Goal: Information Seeking & Learning: Learn about a topic

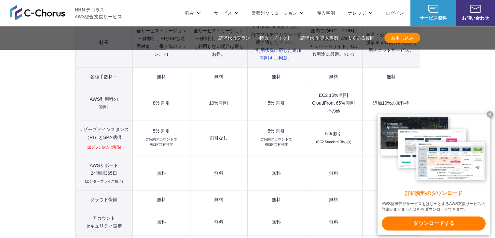
scroll to position [738, 0]
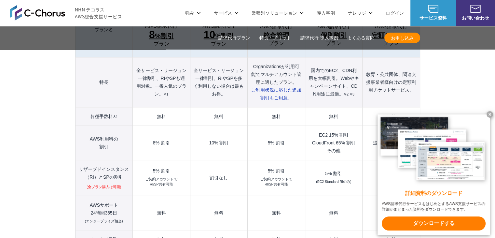
click at [266, 160] on td "5% 割引 ご契約アカウントで RI/SP共有可能" at bounding box center [276, 178] width 57 height 36
click at [491, 112] on x-t at bounding box center [490, 114] width 7 height 7
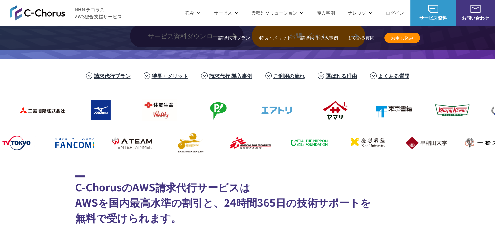
scroll to position [137, 0]
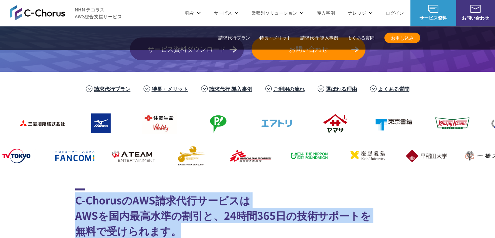
drag, startPoint x: 73, startPoint y: 203, endPoint x: 313, endPoint y: 225, distance: 240.7
click at [400, 214] on h2 "C-ChorusのAWS請求代行サービスは AWSを国内最高水準の割引と、24時間365日の技術サポートを 無料で受けられます。" at bounding box center [247, 213] width 345 height 50
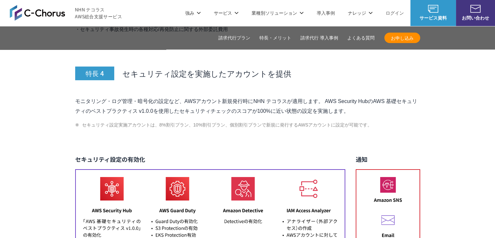
scroll to position [2655, 0]
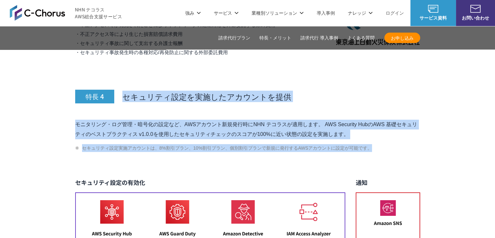
drag, startPoint x: 122, startPoint y: 83, endPoint x: 379, endPoint y: 136, distance: 261.8
click at [379, 144] on li "セキュリティ設定実施アカウントは、8%割引プラン、10%割引プラン、個別割引プランで新規に発行するAWSアカウントに設定が可能です。" at bounding box center [247, 148] width 345 height 8
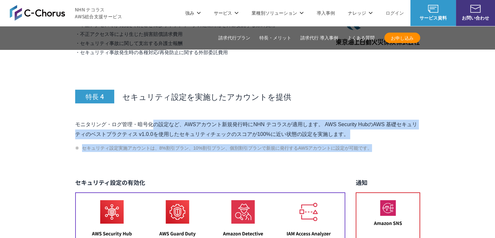
drag, startPoint x: 389, startPoint y: 136, endPoint x: 71, endPoint y: 99, distance: 320.5
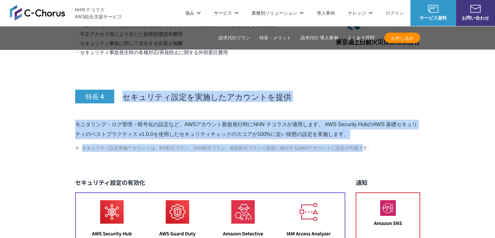
drag, startPoint x: 135, startPoint y: 83, endPoint x: 367, endPoint y: 128, distance: 236.5
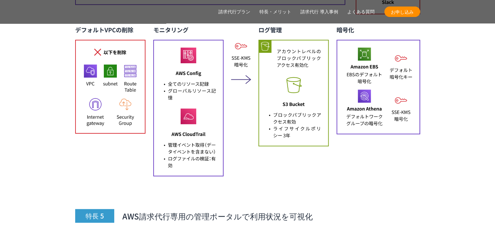
scroll to position [2959, 0]
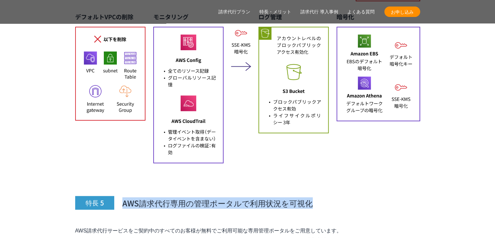
drag, startPoint x: 122, startPoint y: 187, endPoint x: 317, endPoint y: 191, distance: 195.4
click at [317, 191] on h3 "特長 5 AWS請求代行専用の管理ポータルで利用状況を可視化" at bounding box center [247, 187] width 345 height 43
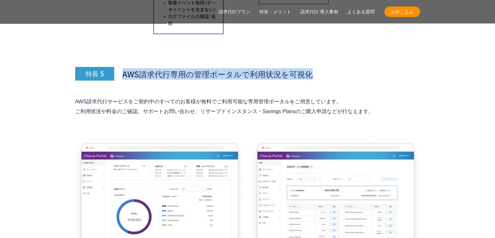
scroll to position [3089, 0]
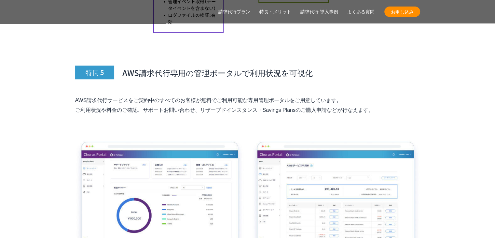
click at [165, 95] on p "AWS請求代行サービスをご契約中のすべてのお客様が無料でご利用可能な専用管理ポータルをご用意しています。 ご利用状況や料金のご確認、サポートお問い合わせ、リザ…" at bounding box center [247, 105] width 345 height 20
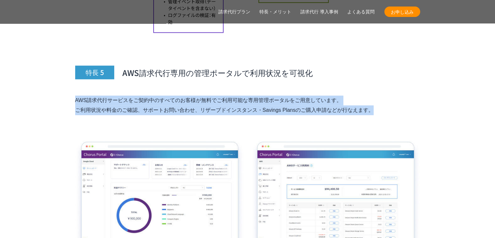
drag, startPoint x: 111, startPoint y: 81, endPoint x: 394, endPoint y: 96, distance: 282.7
click at [394, 96] on section "AWS請求代行サービスの特長・メリット 特長 1 AWS利用料金が割引 特長 2 24時間365日の AWS技術サポートが 無料 (エンタープライズ相当) ※…" at bounding box center [247, 93] width 495 height 2974
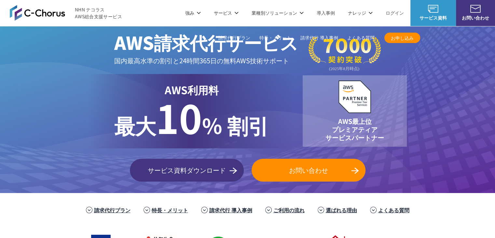
scroll to position [0, 0]
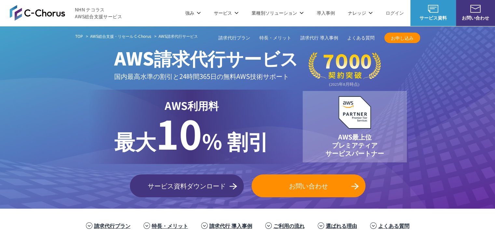
click at [326, 38] on link "請求代行 導入事例" at bounding box center [319, 38] width 38 height 7
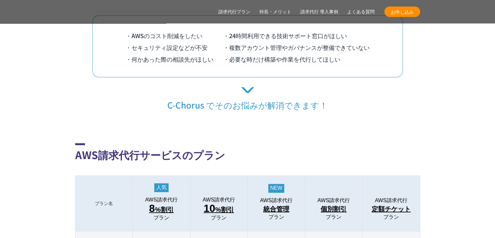
scroll to position [694, 0]
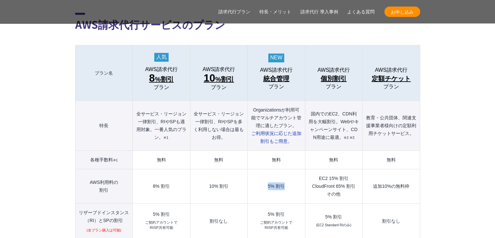
drag, startPoint x: 286, startPoint y: 179, endPoint x: 297, endPoint y: 179, distance: 11.1
click at [297, 179] on td "5% 割引" at bounding box center [276, 186] width 57 height 34
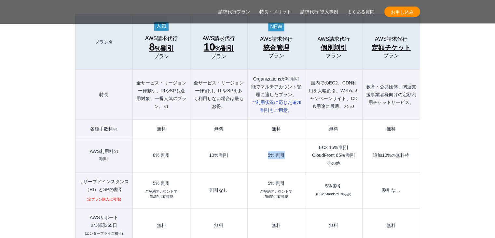
scroll to position [738, 0]
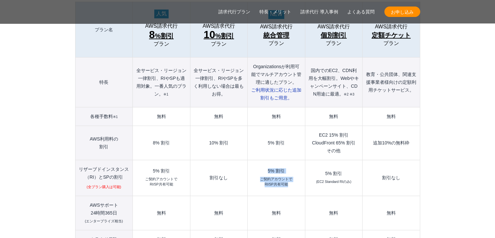
drag, startPoint x: 261, startPoint y: 152, endPoint x: 301, endPoint y: 171, distance: 44.3
click at [301, 171] on td "5% 割引 ご契約アカウントで RI/SP共有可能" at bounding box center [276, 178] width 57 height 36
click at [301, 172] on td "5% 割引 ご契約アカウントで RI/SP共有可能" at bounding box center [276, 178] width 57 height 36
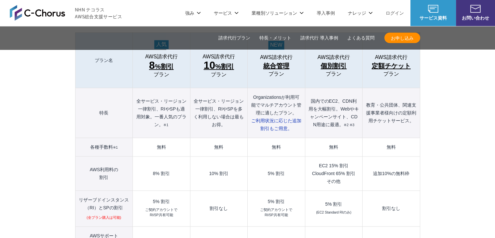
scroll to position [694, 0]
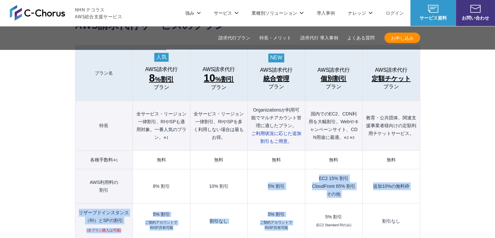
drag, startPoint x: 256, startPoint y: 171, endPoint x: 297, endPoint y: 204, distance: 52.1
click at [297, 204] on tbody "プラン名 AWS請求代行 8 %割引 プラン AWS請求代行 10 %割引 プラン AWS請求代行 統合管理 プラン AWS請求代行 個別割引 プラン" at bounding box center [247, 231] width 345 height 372
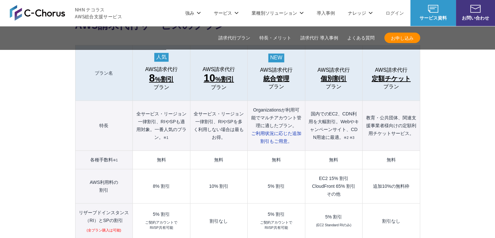
click at [297, 204] on td "5% 割引 ご契約アカウントで RI/SP共有可能" at bounding box center [276, 221] width 57 height 36
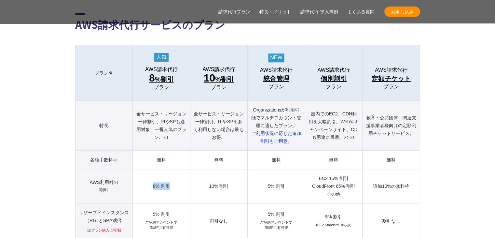
drag, startPoint x: 148, startPoint y: 172, endPoint x: 176, endPoint y: 173, distance: 27.3
click at [175, 174] on td "8% 割引" at bounding box center [161, 186] width 57 height 34
click at [168, 180] on td "8% 割引" at bounding box center [161, 186] width 57 height 34
drag, startPoint x: 150, startPoint y: 174, endPoint x: 172, endPoint y: 175, distance: 21.5
click at [172, 175] on td "8% 割引" at bounding box center [161, 186] width 57 height 34
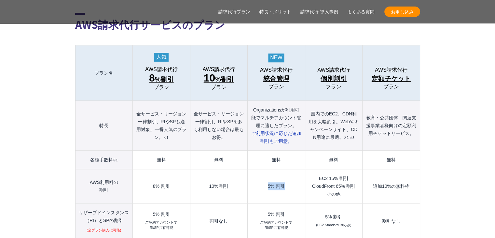
drag, startPoint x: 266, startPoint y: 173, endPoint x: 296, endPoint y: 172, distance: 29.7
click at [296, 172] on td "5% 割引" at bounding box center [276, 186] width 57 height 34
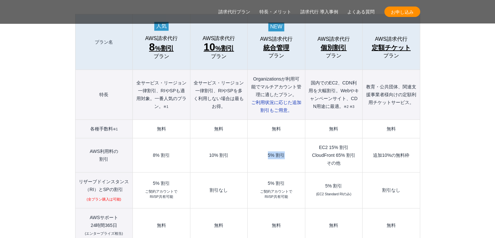
scroll to position [738, 0]
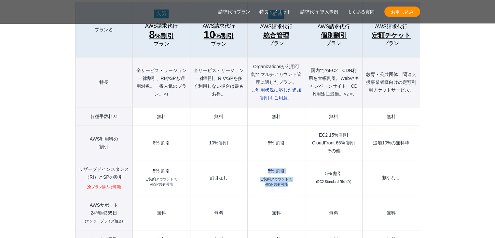
drag, startPoint x: 262, startPoint y: 154, endPoint x: 290, endPoint y: 168, distance: 31.5
click at [290, 168] on td "5% 割引 ご契約アカウントで RI/SP共有可能" at bounding box center [276, 178] width 57 height 36
click at [280, 132] on td "5% 割引" at bounding box center [276, 143] width 57 height 34
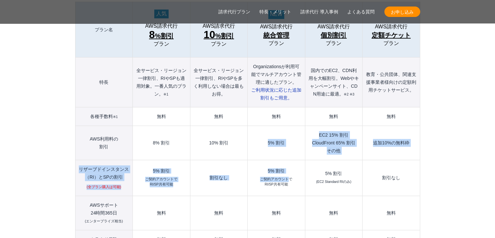
drag, startPoint x: 267, startPoint y: 126, endPoint x: 289, endPoint y: 164, distance: 44.8
click at [289, 164] on tbody "プラン名 AWS請求代行 8 %割引 プラン AWS請求代行 10 %割引 プラン AWS請求代行 統合管理 プラン AWS請求代行 個別割引 プラン" at bounding box center [247, 188] width 345 height 372
click at [289, 176] on small "ご契約アカウントで RI/SP共有可能" at bounding box center [276, 181] width 32 height 10
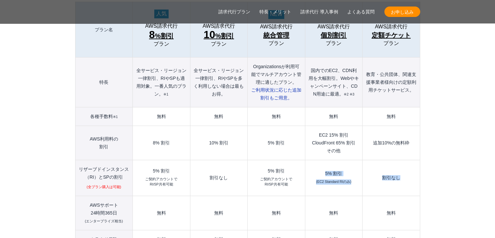
drag, startPoint x: 317, startPoint y: 159, endPoint x: 401, endPoint y: 179, distance: 86.3
click at [401, 179] on tr "リザーブドインスタンス （[GEOGRAPHIC_DATA]）とSPの割引 (全プラン購入は可能) 5% 割引 ご契約アカウントで RI/SP共有可能 割引な…" at bounding box center [247, 178] width 345 height 36
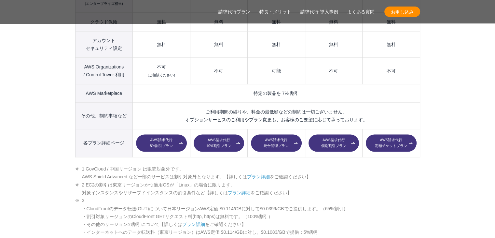
scroll to position [1042, 0]
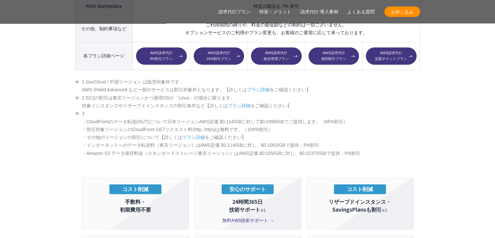
click at [445, 155] on section "AWS請求代行サービスのプラン 多様なニーズに対応したオススメのプラン プラン名 AWS請求代行 8 %割引 プラン AWS請求代行 10 %割引 プラン A…" at bounding box center [247, 126] width 495 height 1027
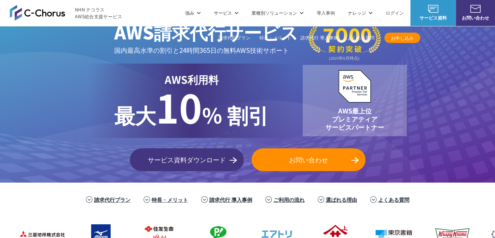
scroll to position [0, 0]
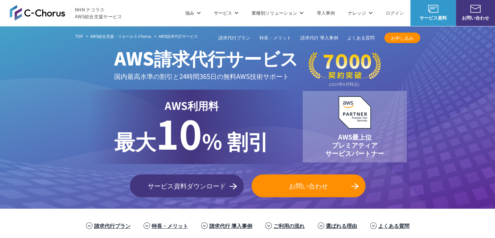
drag, startPoint x: 34, startPoint y: 223, endPoint x: 35, endPoint y: 219, distance: 4.4
click at [34, 223] on ul "請求代行プラン 特長・メリット 請求代行 導入事例 ご利用の流れ 選ばれる理由 よくある質問" at bounding box center [247, 225] width 495 height 14
click at [373, 16] on li "ナレッジ ナレッジ ホワイトペーパー AWS・Google Cloud コラム TechBlog メールマガジン IT Tips Magazine 資料を請求…" at bounding box center [361, 13] width 38 height 26
click at [372, 13] on p "ナレッジ" at bounding box center [360, 12] width 25 height 7
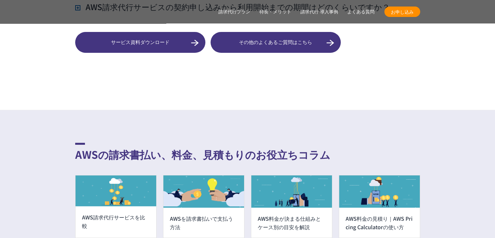
scroll to position [5308, 0]
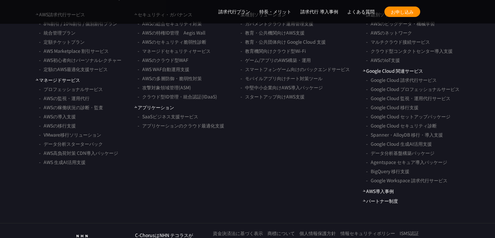
click at [97, 234] on link "NHN テコラス" at bounding box center [101, 239] width 49 height 11
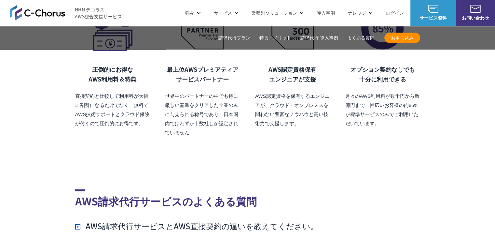
scroll to position [4440, 0]
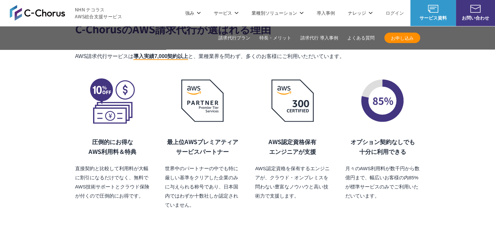
click at [358, 12] on p "ナレッジ" at bounding box center [360, 12] width 25 height 7
click at [371, 12] on p "ナレッジ" at bounding box center [360, 12] width 25 height 7
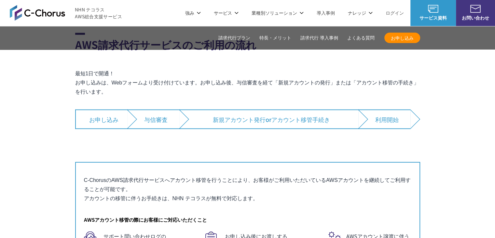
scroll to position [4006, 0]
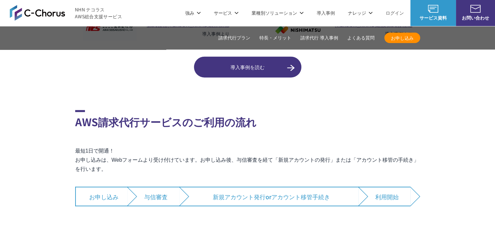
click at [275, 37] on link "特長・メリット" at bounding box center [275, 38] width 32 height 7
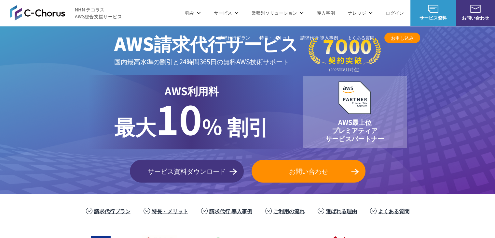
scroll to position [0, 0]
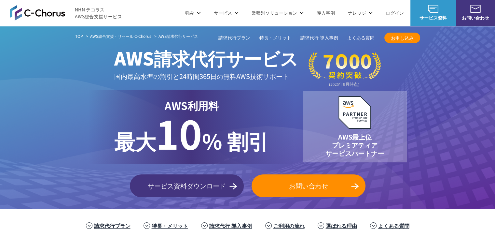
click at [35, 15] on img at bounding box center [37, 13] width 55 height 16
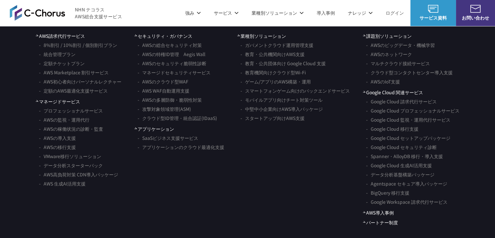
scroll to position [3865, 0]
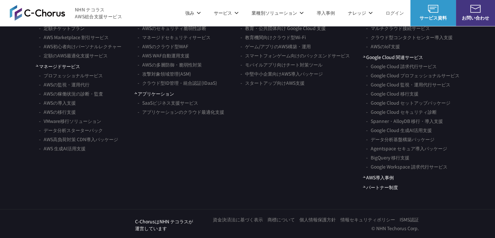
click at [108, 229] on link "NHN テコラス" at bounding box center [101, 225] width 49 height 11
